Goal: Navigation & Orientation: Understand site structure

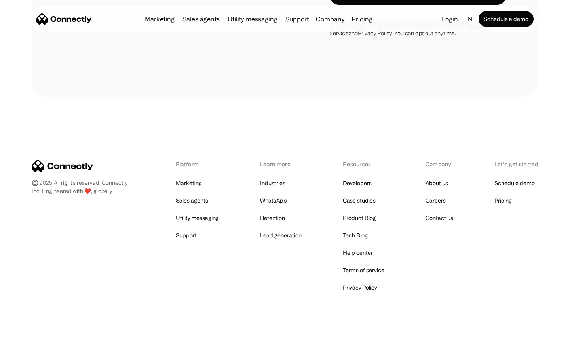
scroll to position [2086, 0]
